Goal: Task Accomplishment & Management: Use online tool/utility

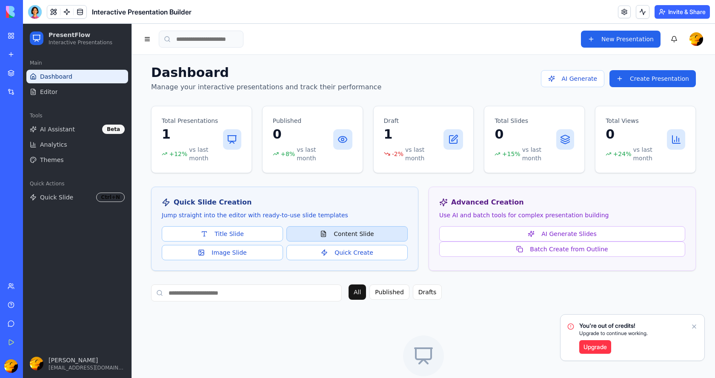
click at [351, 231] on button "Content Slide" at bounding box center [346, 233] width 121 height 15
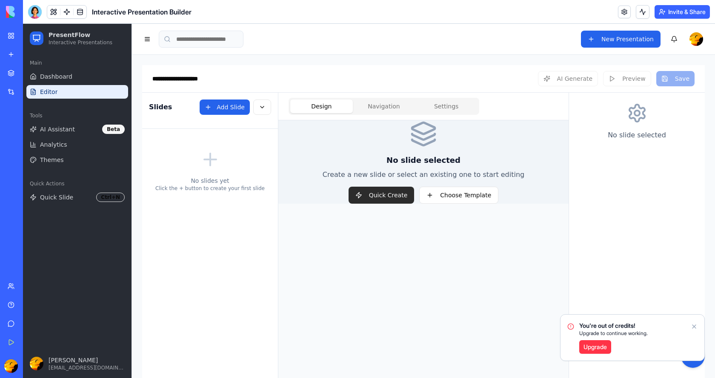
click at [379, 193] on button "Quick Create" at bounding box center [381, 195] width 66 height 17
click at [433, 192] on button "Choose Template" at bounding box center [458, 195] width 79 height 17
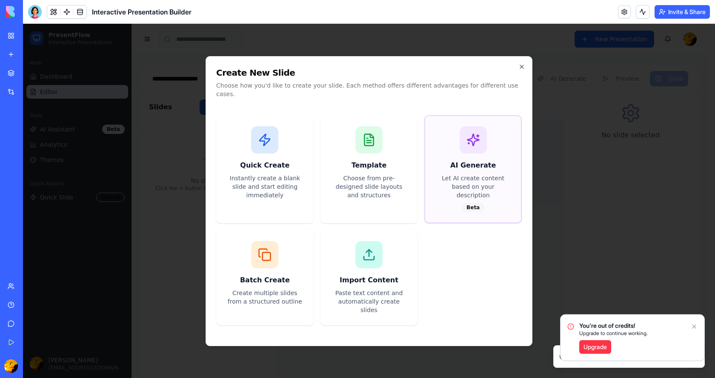
click at [457, 179] on p "Let AI create content based on your description" at bounding box center [472, 187] width 75 height 26
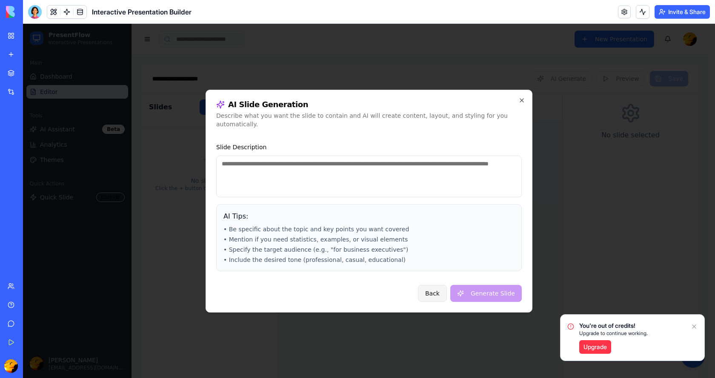
click at [436, 289] on button "Back" at bounding box center [432, 293] width 29 height 17
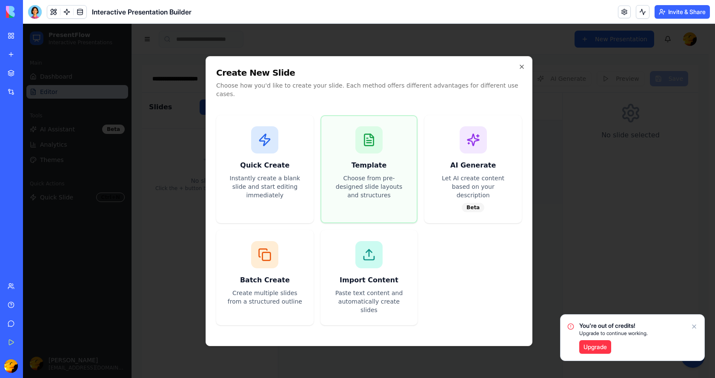
click at [365, 154] on div at bounding box center [368, 139] width 27 height 27
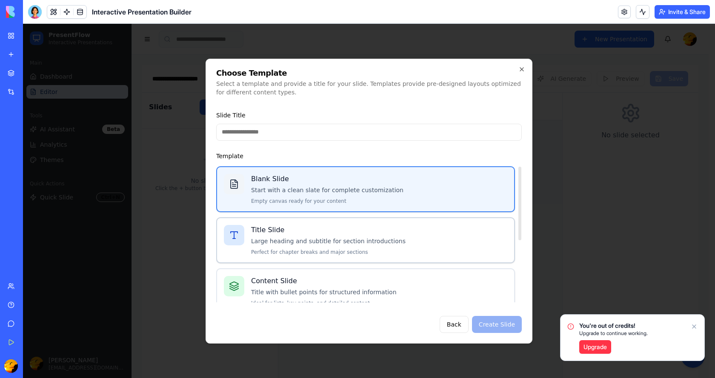
click at [314, 241] on p "Large heading and subtitle for section introductions" at bounding box center [379, 241] width 256 height 9
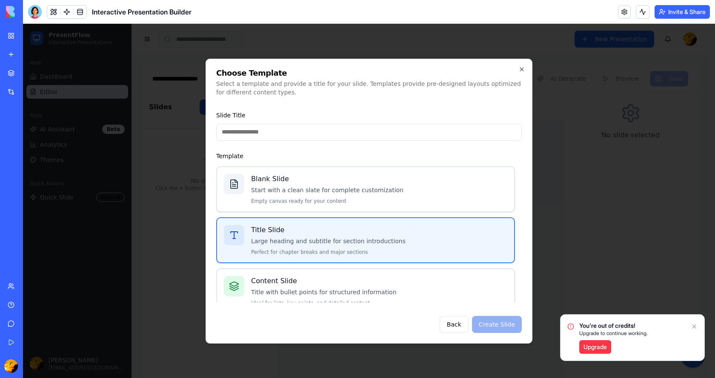
click at [491, 325] on div "Back Create Slide" at bounding box center [368, 324] width 305 height 17
click at [309, 128] on input "Slide Title" at bounding box center [368, 132] width 305 height 17
type input "*****"
click at [502, 325] on button "Create Slide" at bounding box center [497, 324] width 50 height 17
click at [523, 67] on icon "button" at bounding box center [521, 69] width 7 height 7
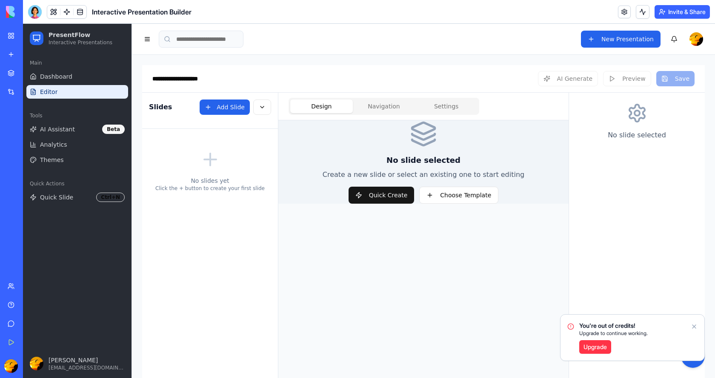
click at [695, 326] on icon "Notifications alt+T" at bounding box center [693, 326] width 3 height 3
